Goal: Check status: Check status

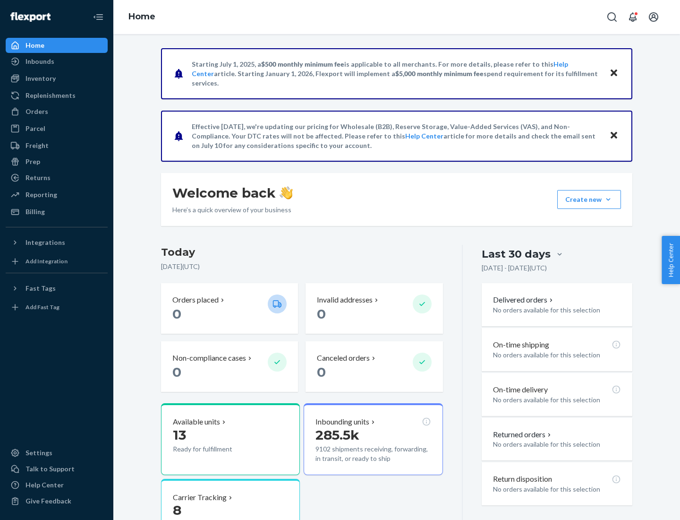
click at [609, 199] on button "Create new Create new inbound Create new order Create new product" at bounding box center [590, 199] width 64 height 19
click at [32, 162] on div "Prep" at bounding box center [33, 161] width 15 height 9
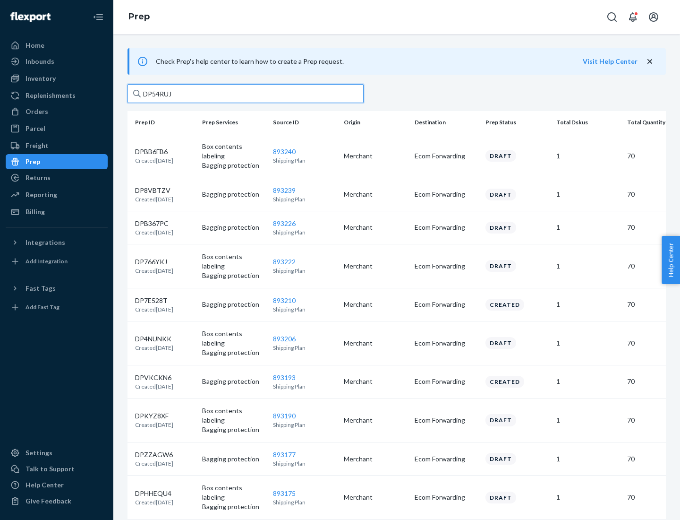
type input "DP54RUJL"
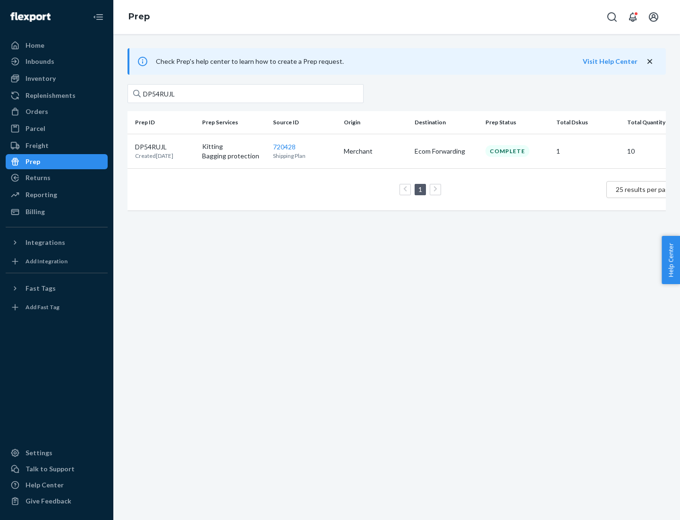
click at [165, 146] on p "DP54RUJL" at bounding box center [154, 146] width 38 height 9
